Goal: Ask a question: Seek information or help from site administrators or community

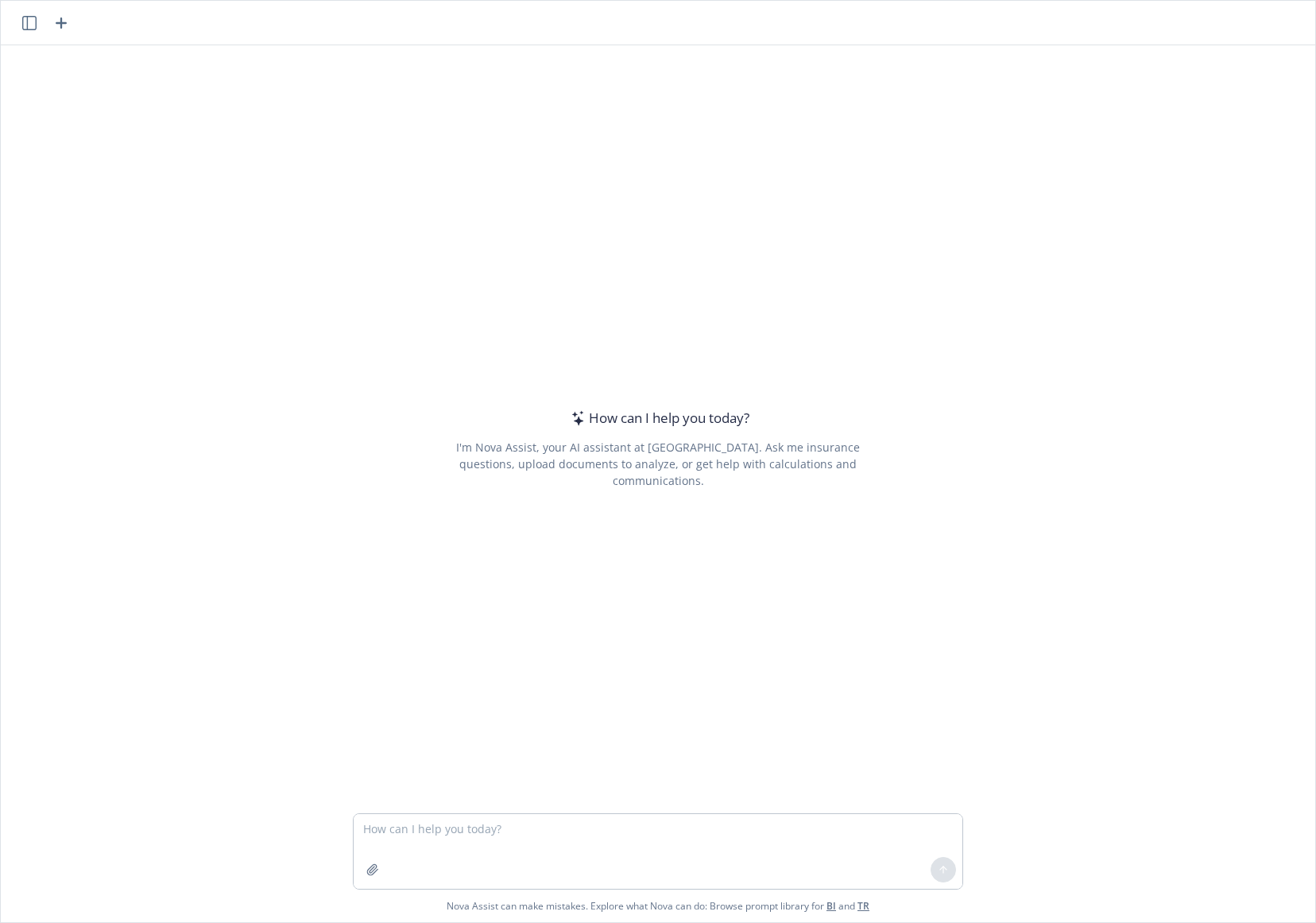
click at [884, 448] on div "How can I help you [DATE]? I'm Nova Assist, your AI assistant at Newfront. Ask …" at bounding box center [658, 448] width 611 height 654
click at [636, 844] on textarea at bounding box center [658, 852] width 609 height 75
paste textarea "Lore I6 Dolorsit Ametco Adipis Eli Seddoeiusm Temp inci ut laboree do magnaal e…"
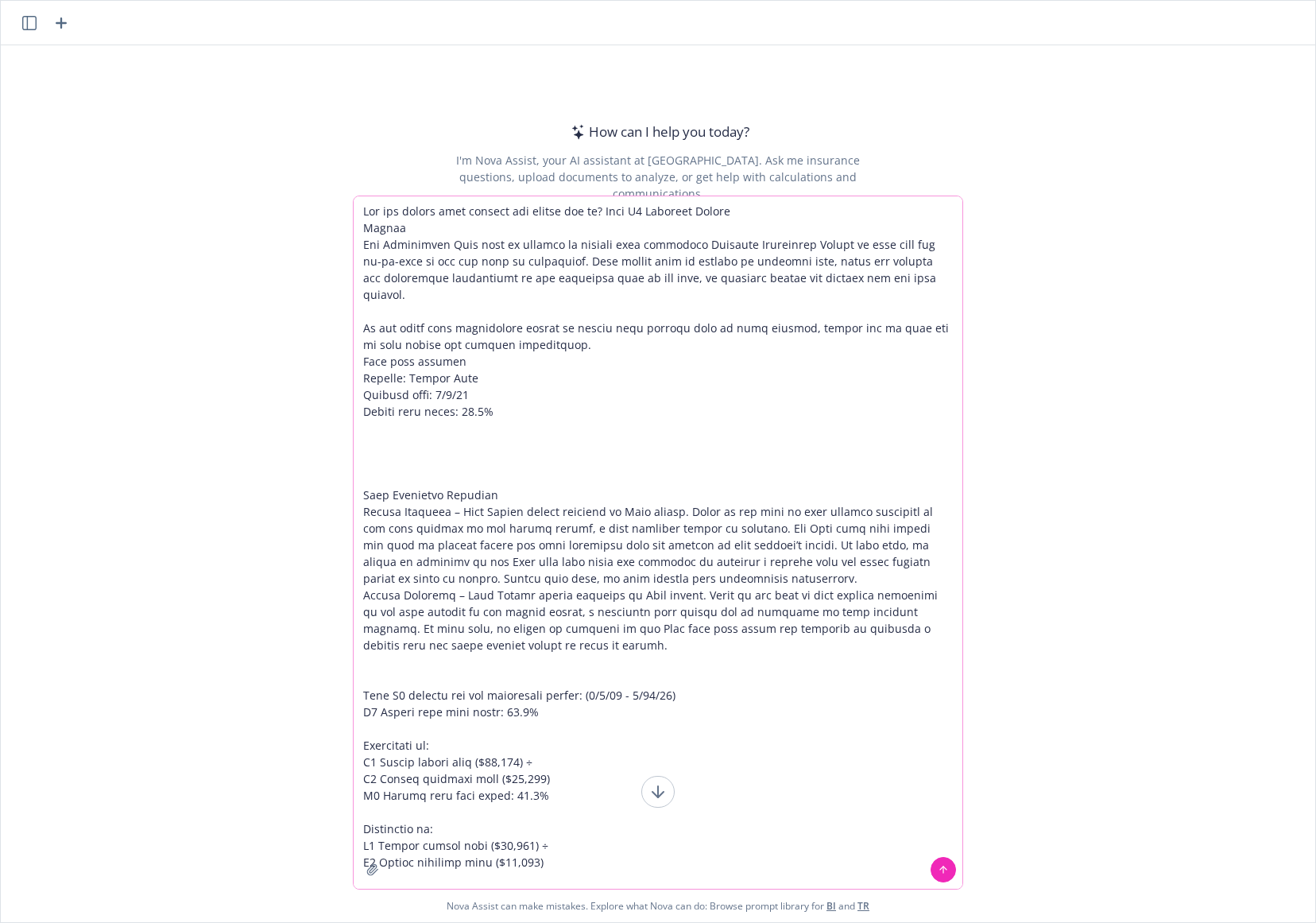
scroll to position [865, 0]
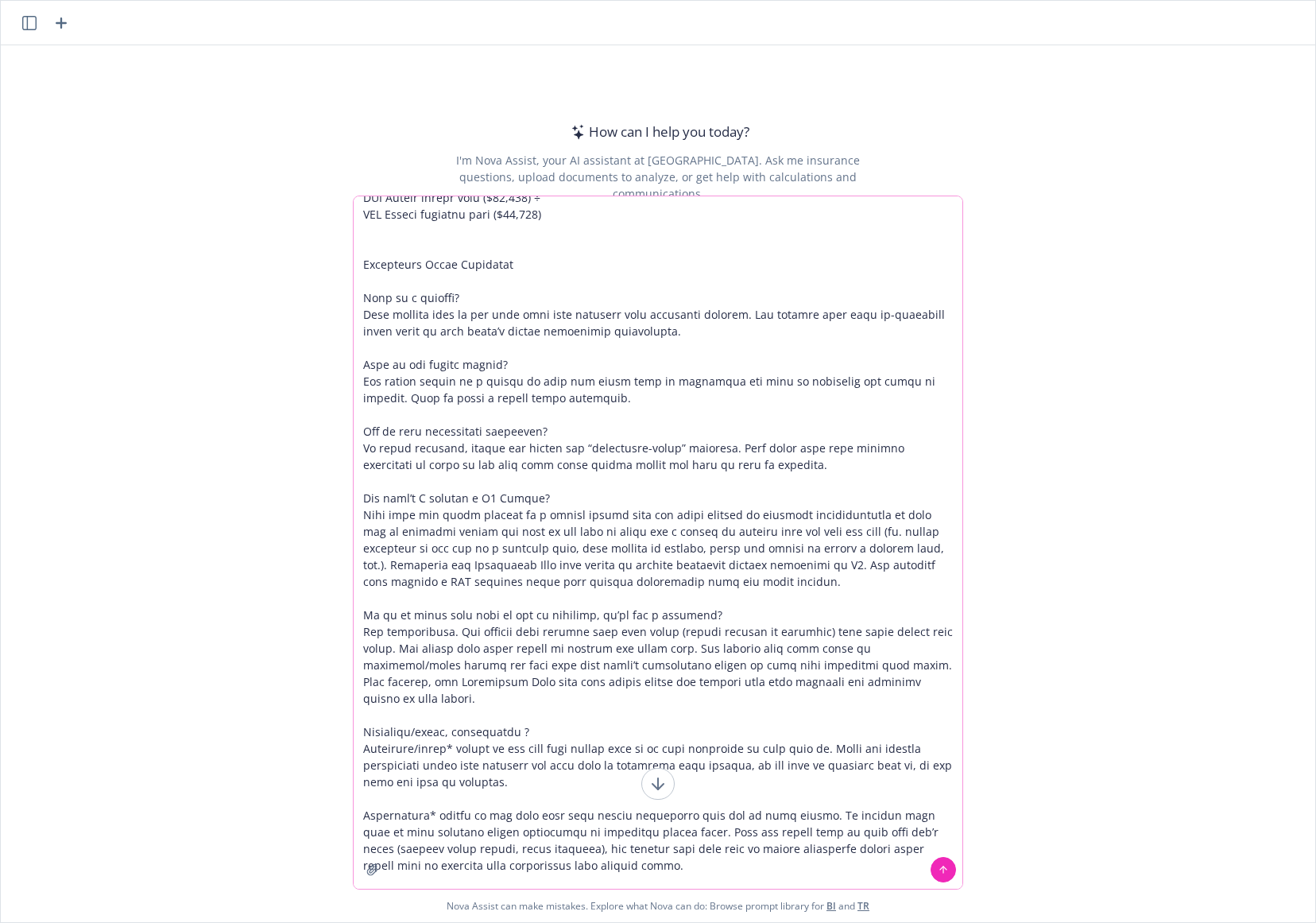
type textarea "Lor ips dolors amet consect adi elitse doe te? Inci U6 Laboreet Dolore Magnaa E…"
click at [944, 868] on icon at bounding box center [944, 869] width 0 height 6
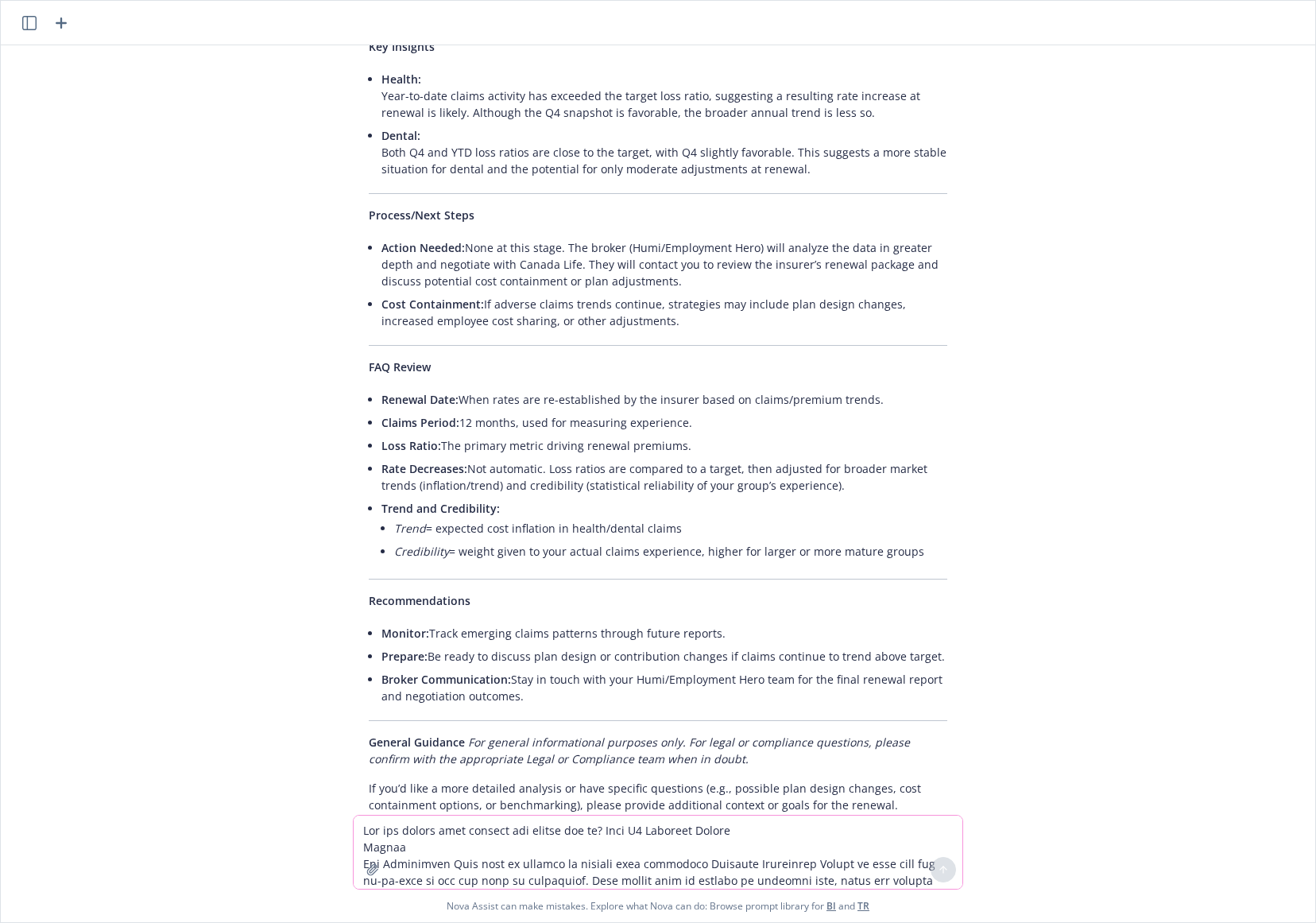
scroll to position [1758, 0]
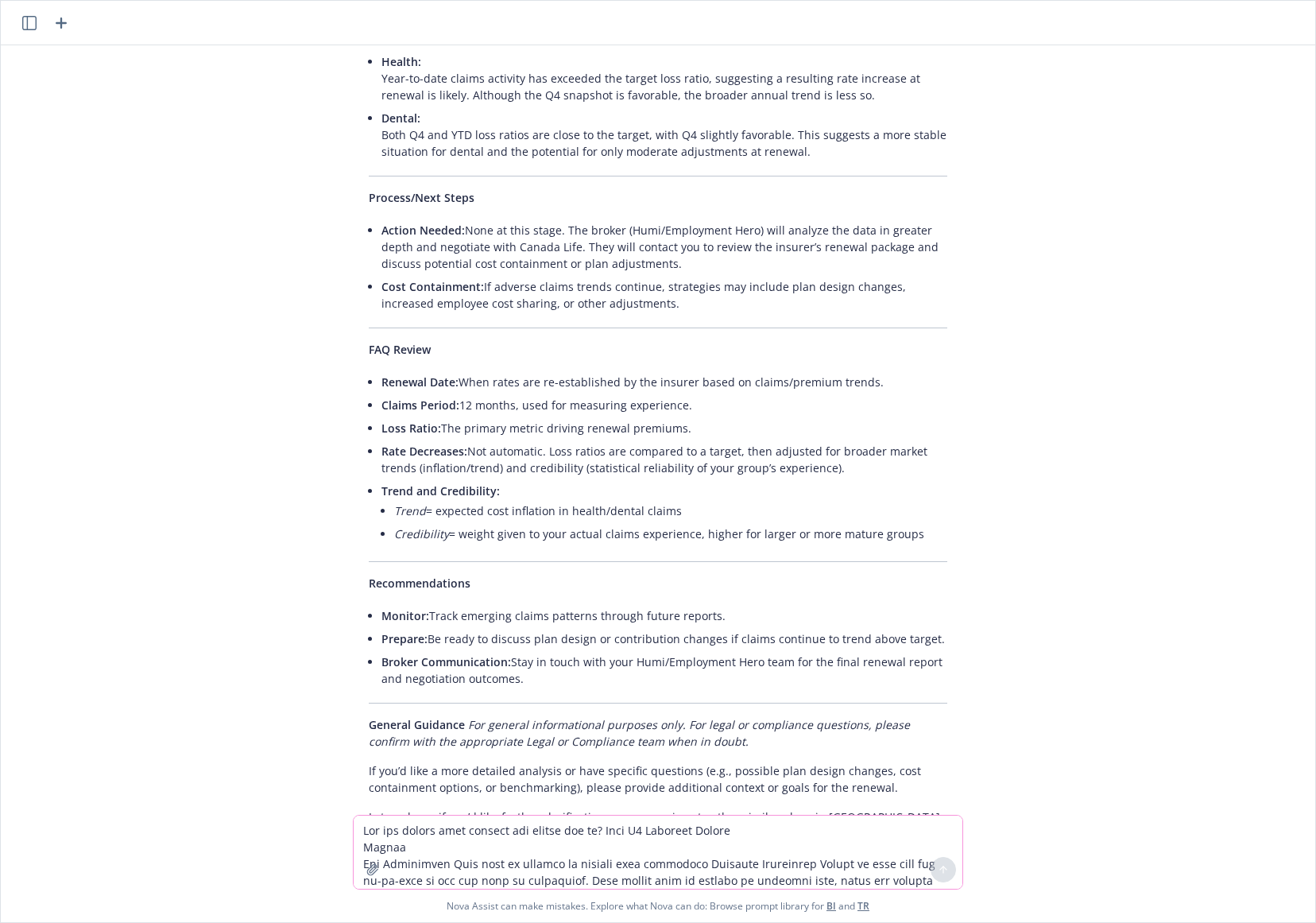
click at [1072, 357] on div "Can you review this renewal for canada for me? Your Q4 Benefits Report Sentry T…" at bounding box center [658, 430] width 1314 height 770
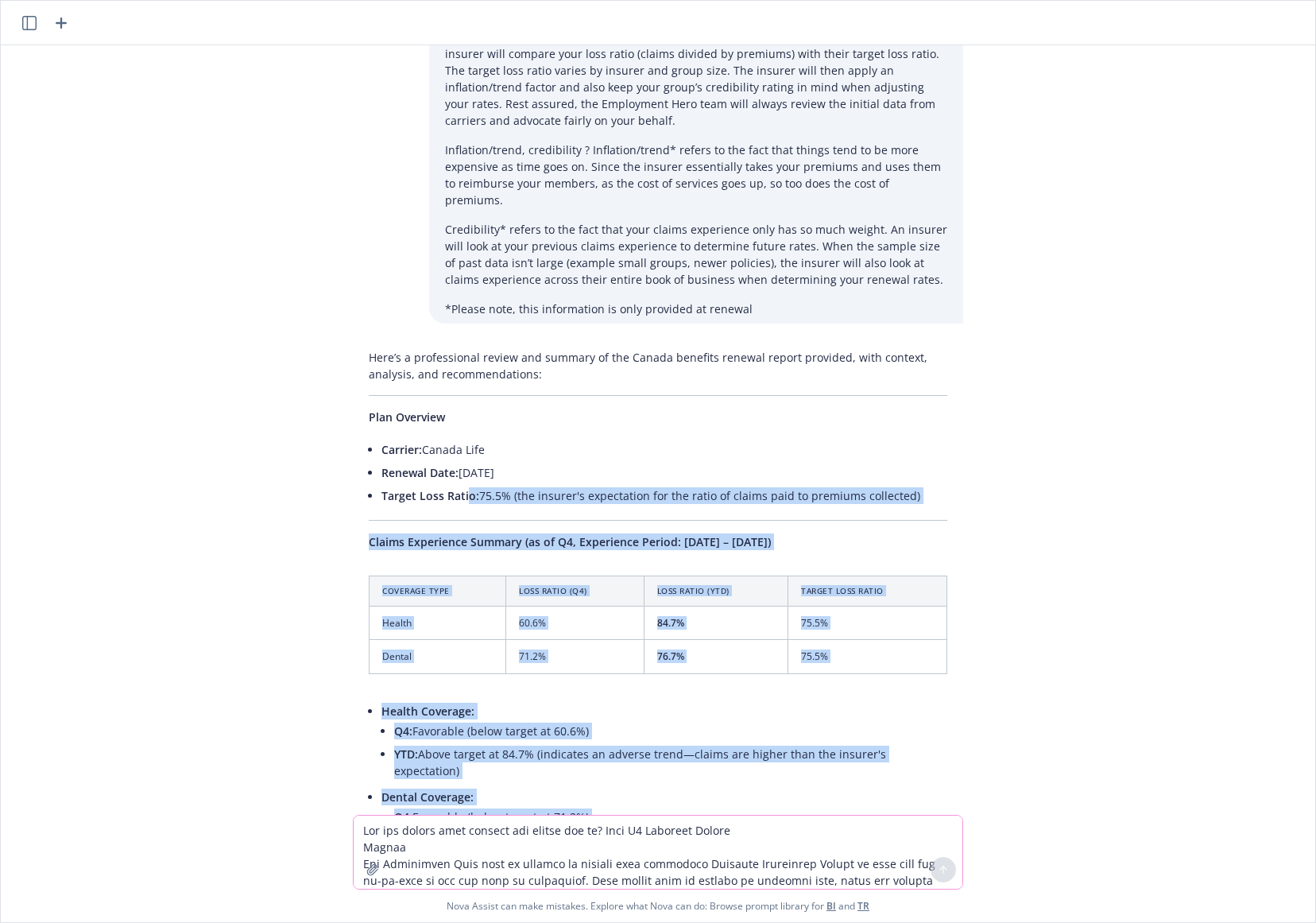
scroll to position [725, 0]
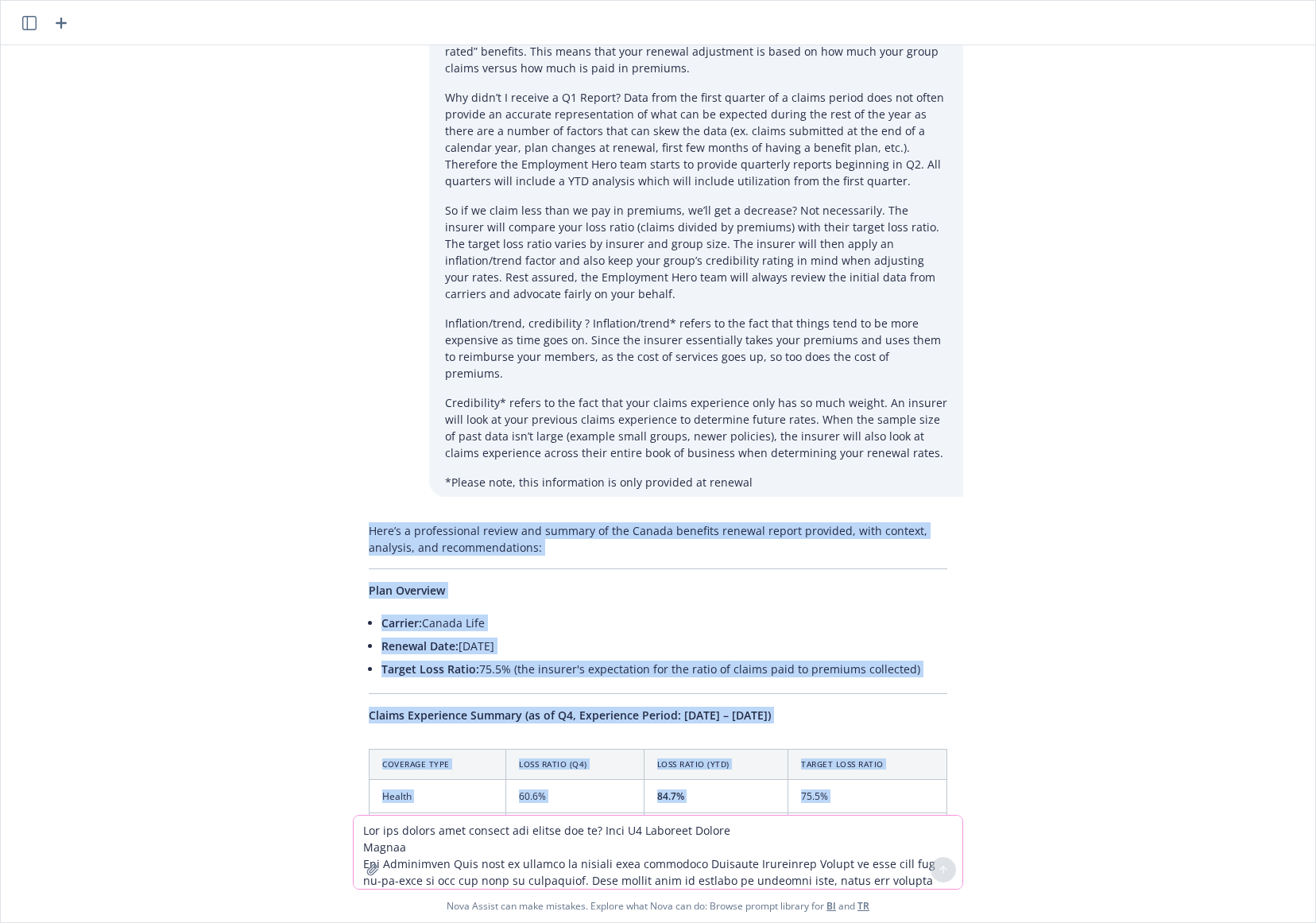
drag, startPoint x: 851, startPoint y: 762, endPoint x: 350, endPoint y: 499, distance: 565.8
copy div "Lore’i d sitametconse adipis eli seddoei te inc Utlabo etdolore magnaal enimad …"
click at [1124, 480] on div "Can you review this renewal for canada for me? Your Q4 Benefits Report Sentry T…" at bounding box center [658, 430] width 1314 height 770
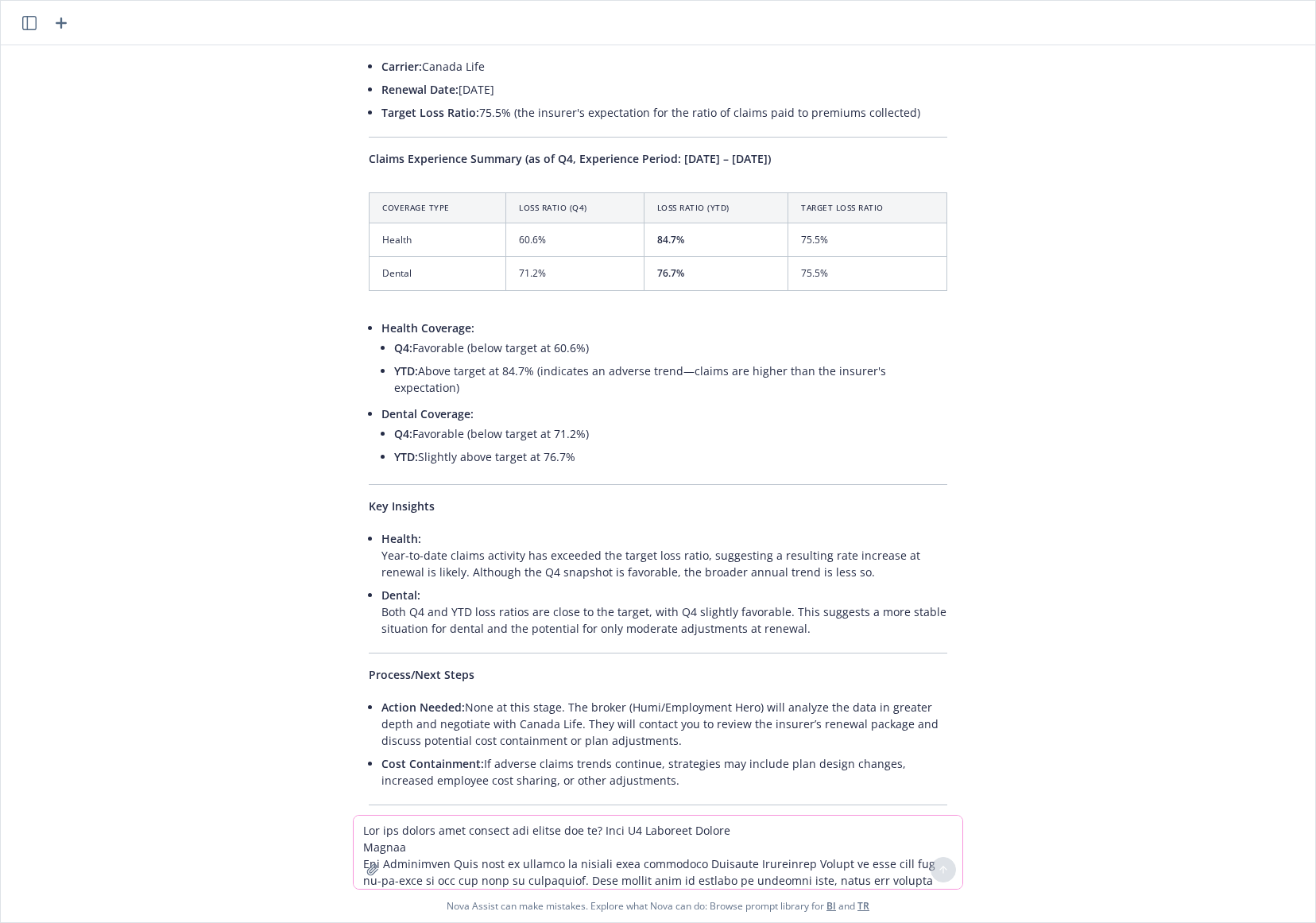
scroll to position [1758, 0]
